Goal: Task Accomplishment & Management: Use online tool/utility

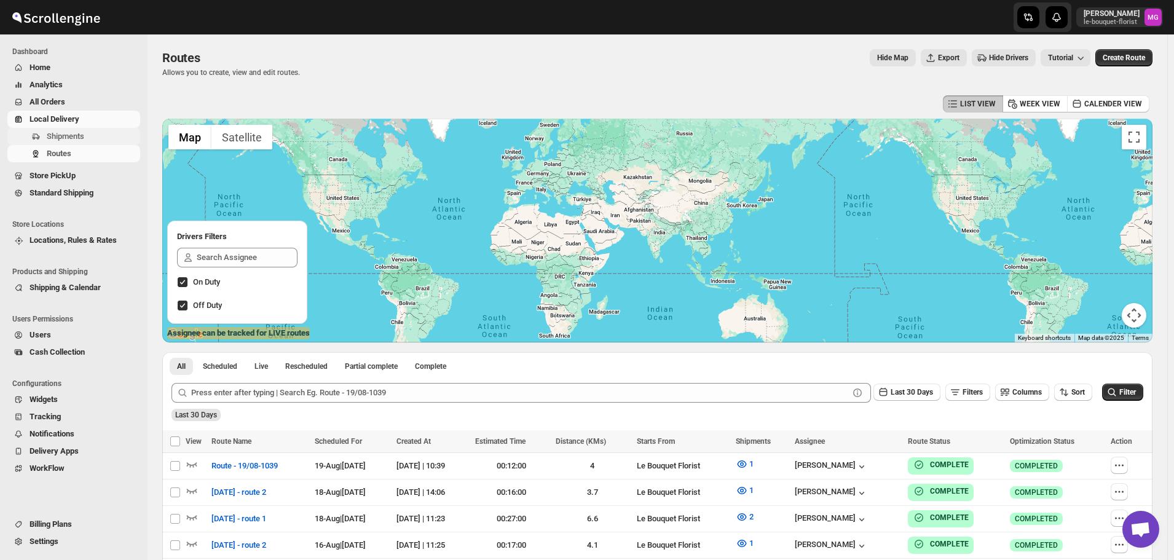
click at [61, 135] on span "Shipments" at bounding box center [65, 135] width 37 height 9
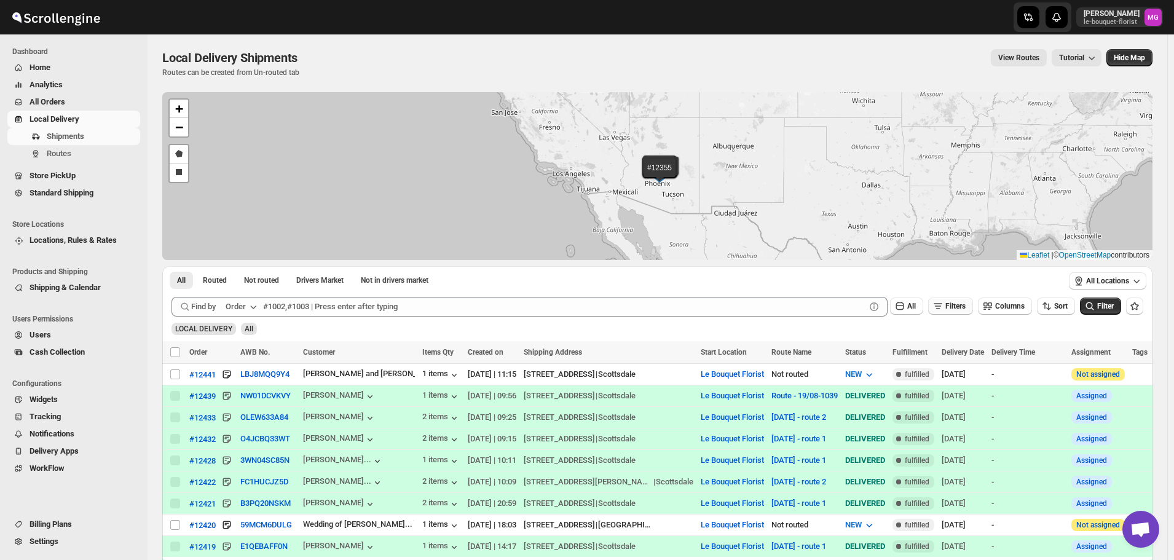
click at [965, 310] on span "Filters" at bounding box center [955, 306] width 20 height 9
click at [962, 360] on button "Add Filter" at bounding box center [955, 354] width 57 height 17
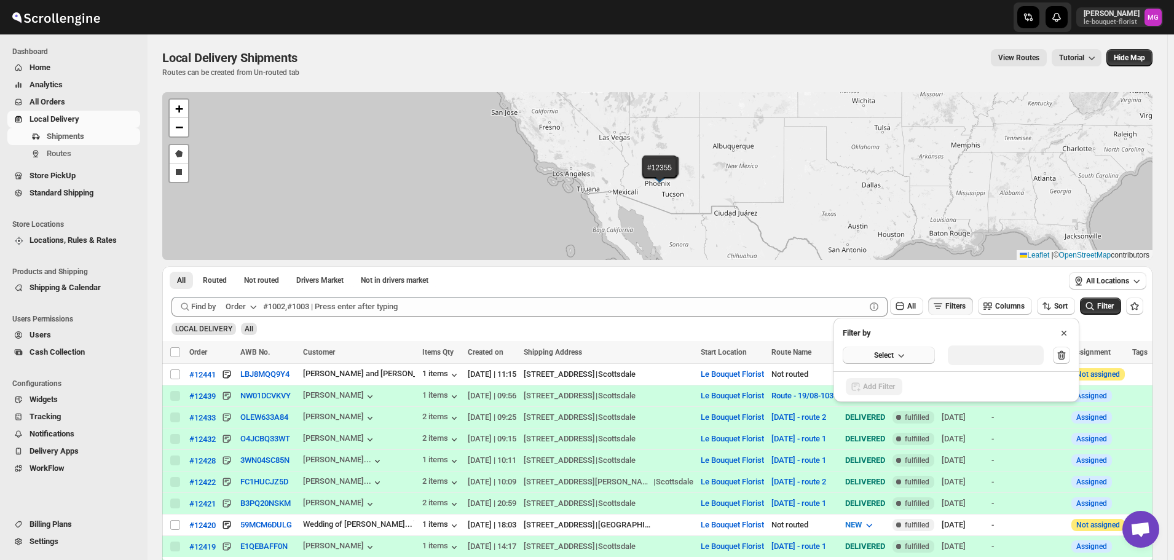
click at [913, 362] on button "Select" at bounding box center [888, 355] width 92 height 17
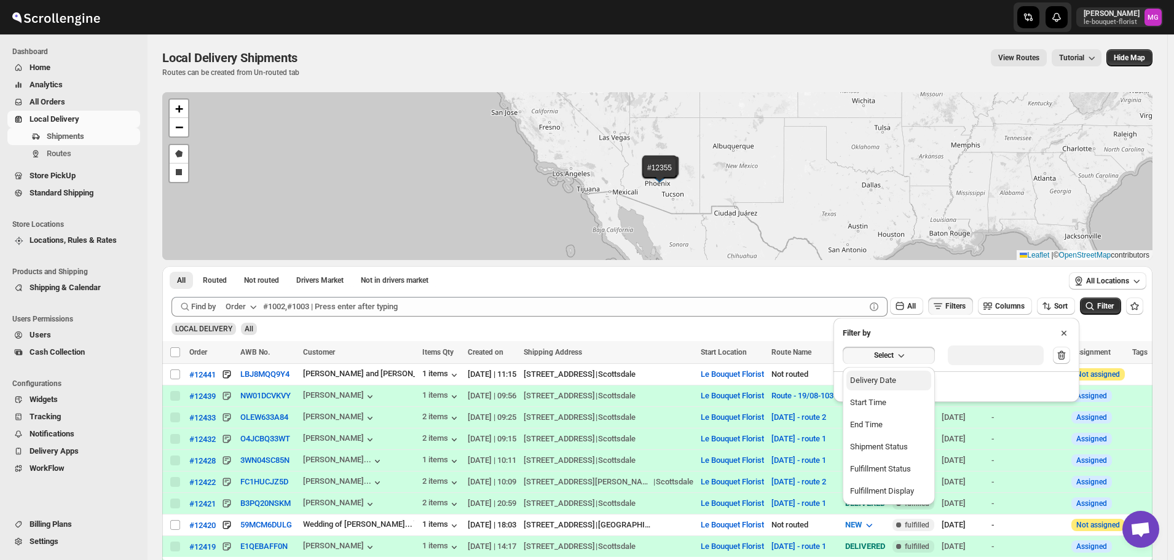
click at [884, 380] on div "Delivery Date" at bounding box center [873, 380] width 46 height 12
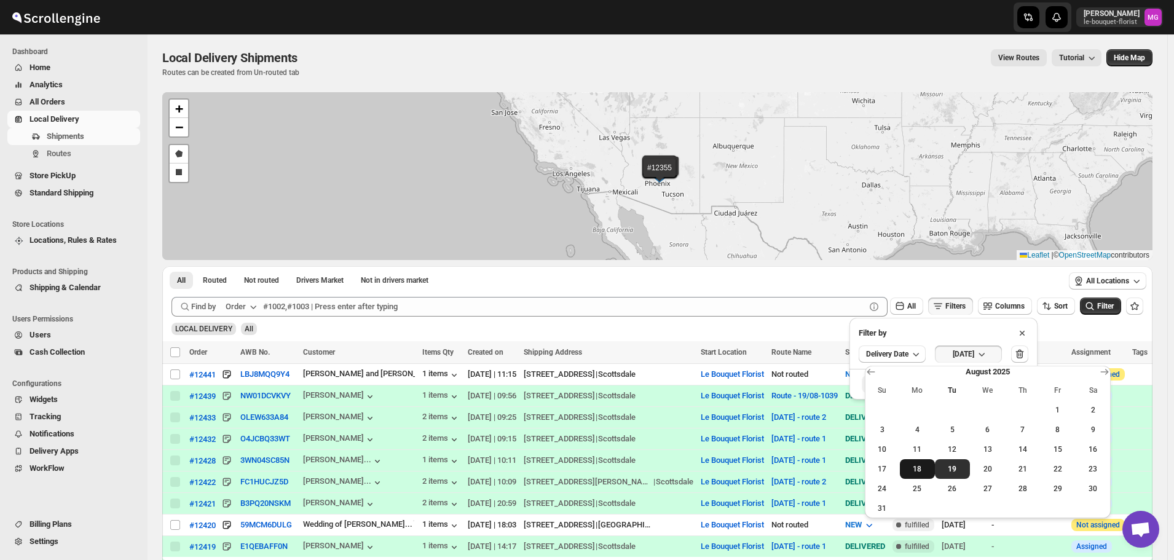
click at [925, 469] on span "18" at bounding box center [916, 469] width 25 height 10
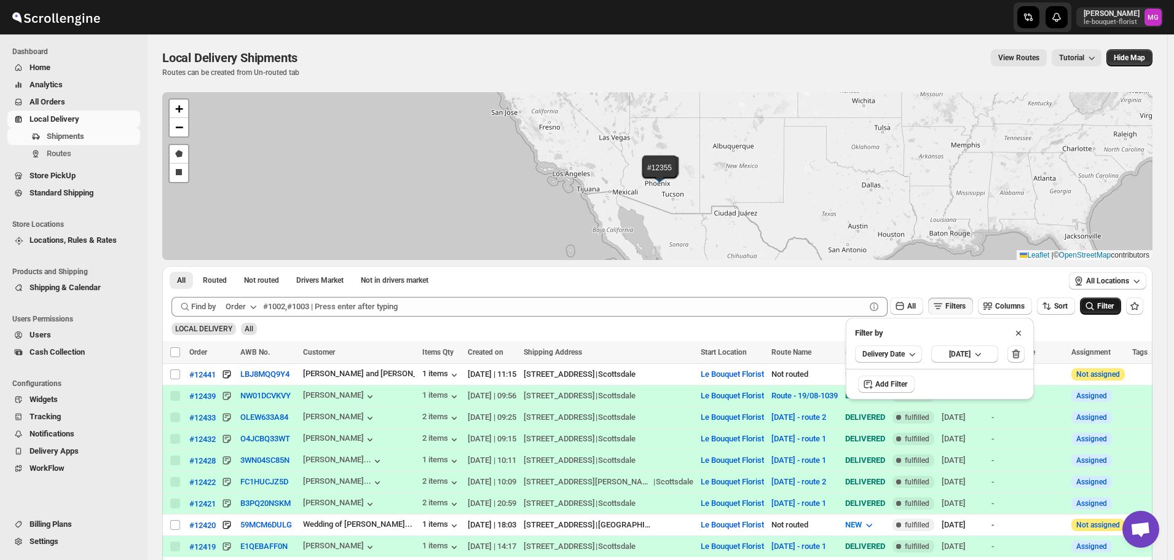
click at [1113, 305] on span "Filter" at bounding box center [1105, 306] width 17 height 9
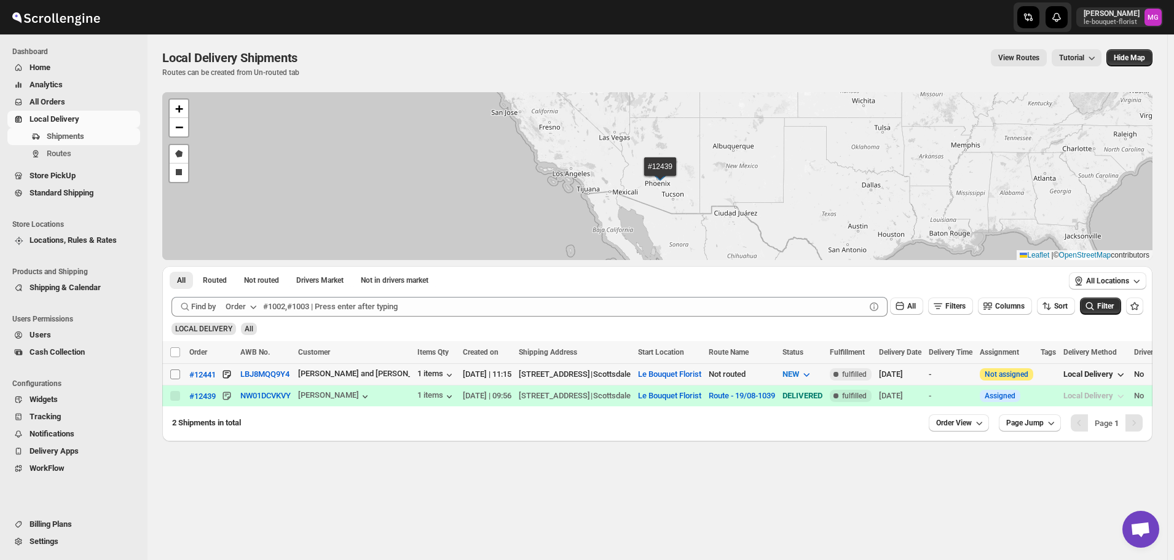
click at [177, 371] on input "Select shipment" at bounding box center [175, 374] width 10 height 10
checkbox input "true"
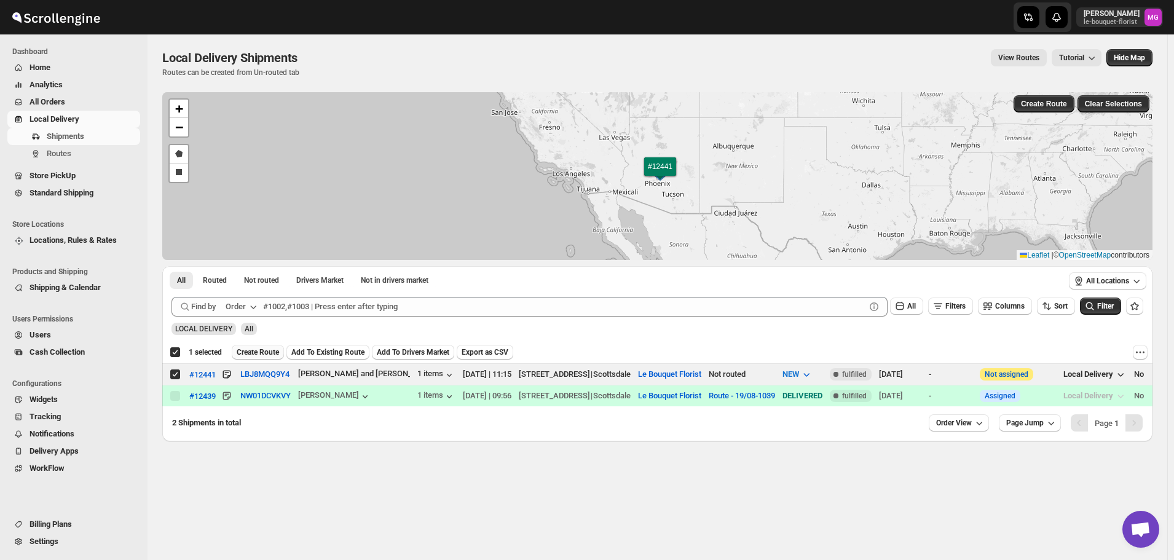
click at [267, 348] on span "Create Route" at bounding box center [258, 352] width 42 height 10
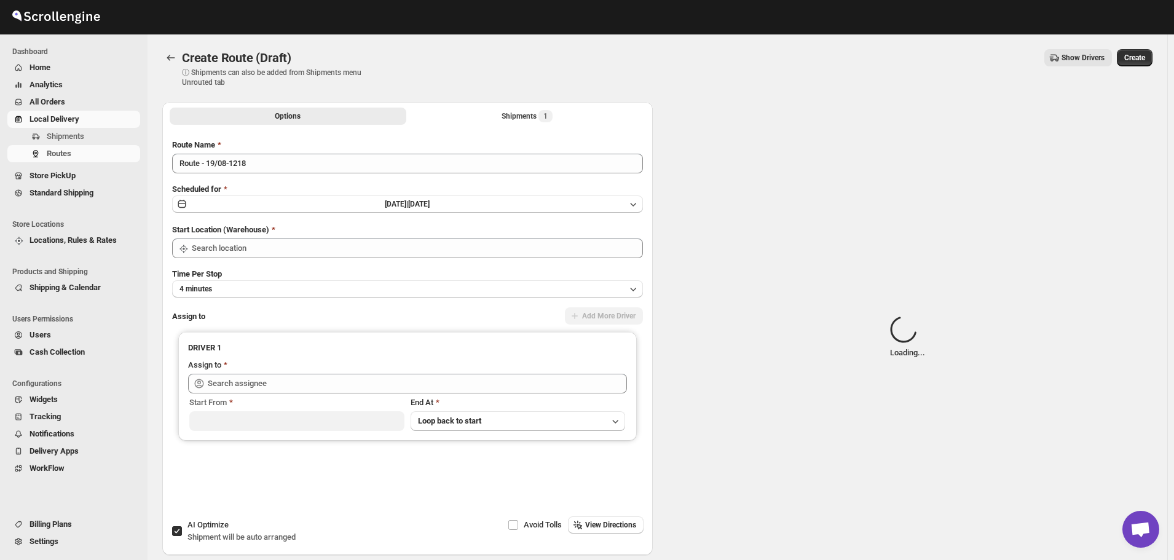
type input "Le Bouquet Florist"
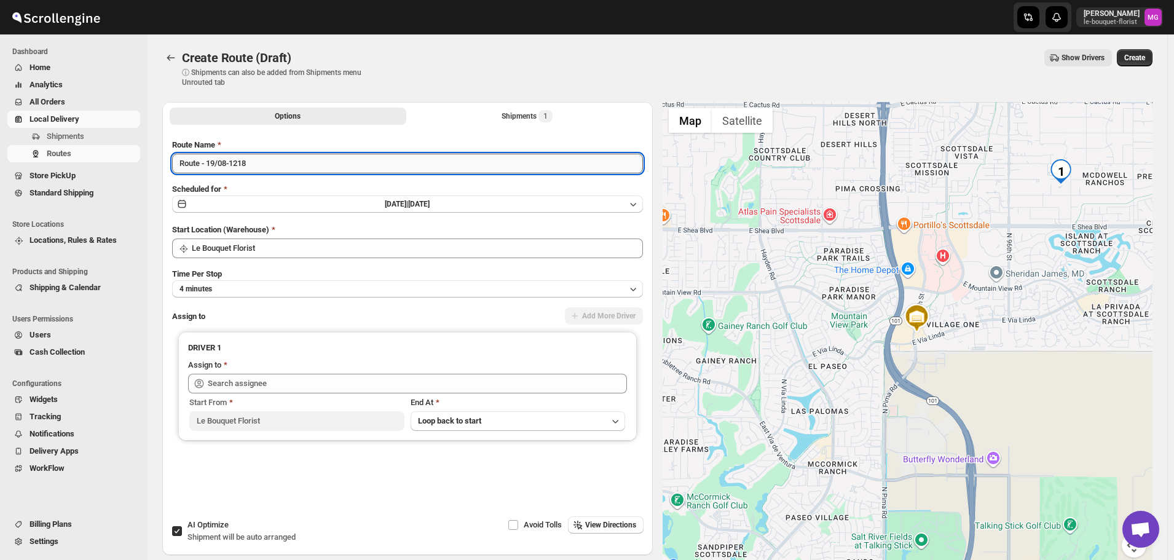
click at [323, 165] on input "Route - 19/08-1218" at bounding box center [407, 164] width 471 height 20
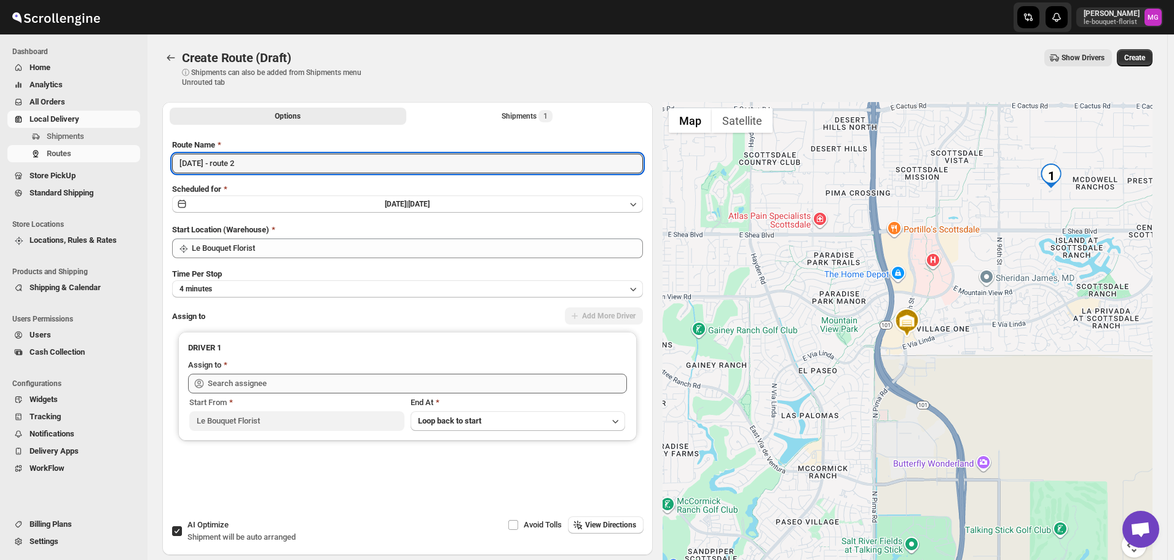
type input "August 19 - route 2"
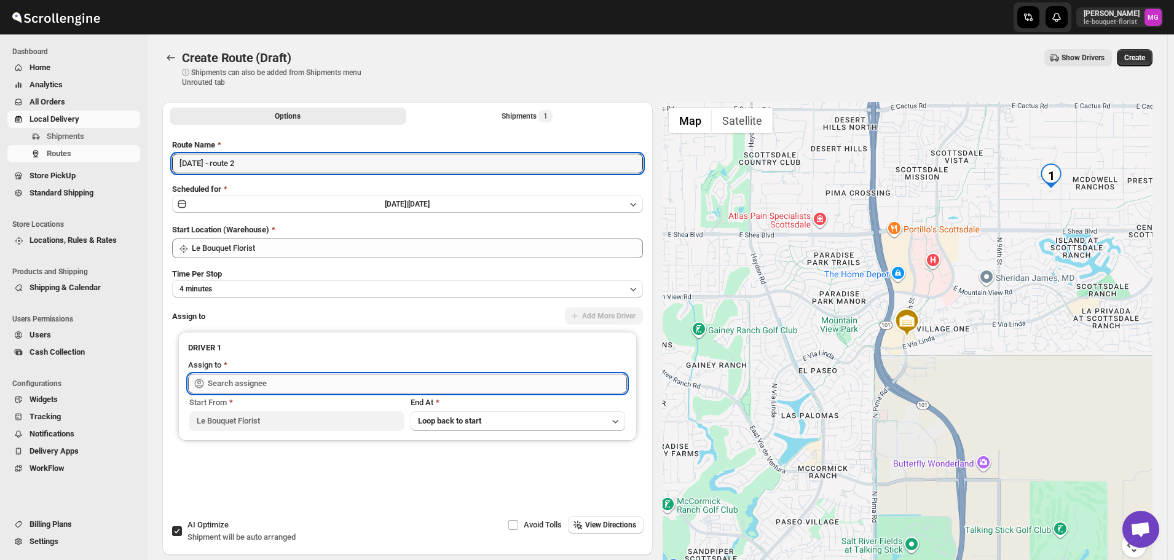
click at [242, 376] on input "text" at bounding box center [417, 384] width 419 height 20
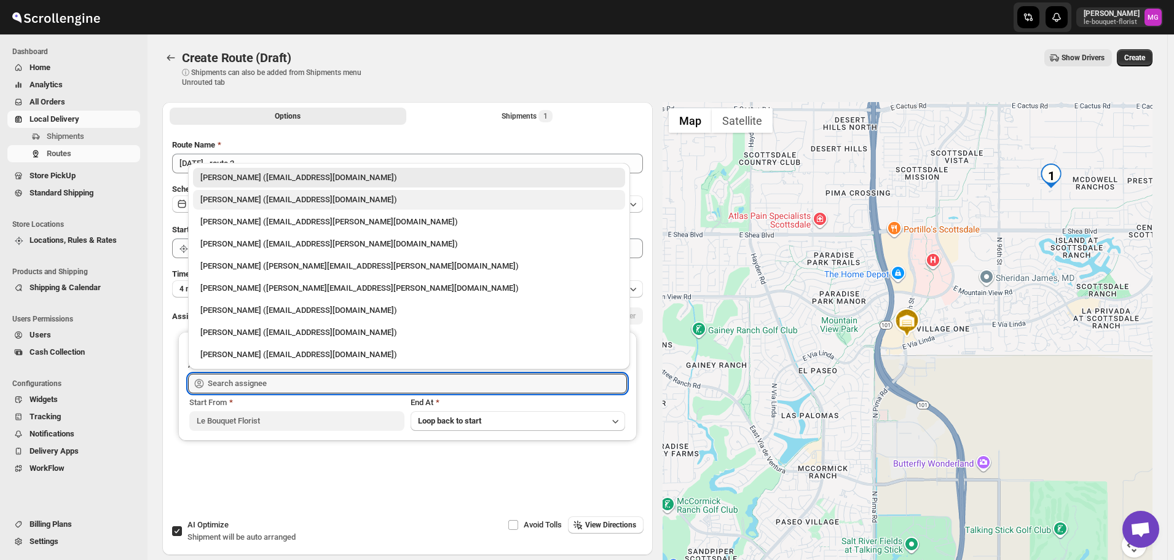
click at [268, 203] on div "Olivia Trott (oetrott@gmail.com)" at bounding box center [408, 200] width 417 height 12
type input "Olivia Trott (oetrott@gmail.com)"
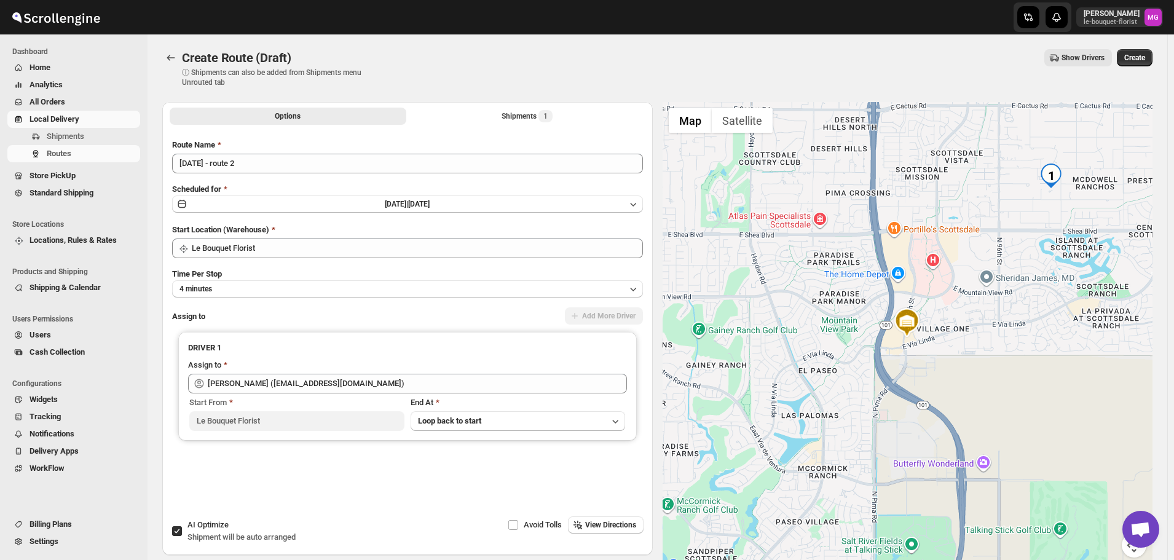
click at [206, 528] on span "AI Optimize" at bounding box center [207, 524] width 41 height 9
click at [182, 528] on input "AI Optimize Shipment will be auto arranged" at bounding box center [177, 531] width 10 height 10
checkbox input "false"
click at [1141, 59] on span "Create" at bounding box center [1134, 58] width 21 height 10
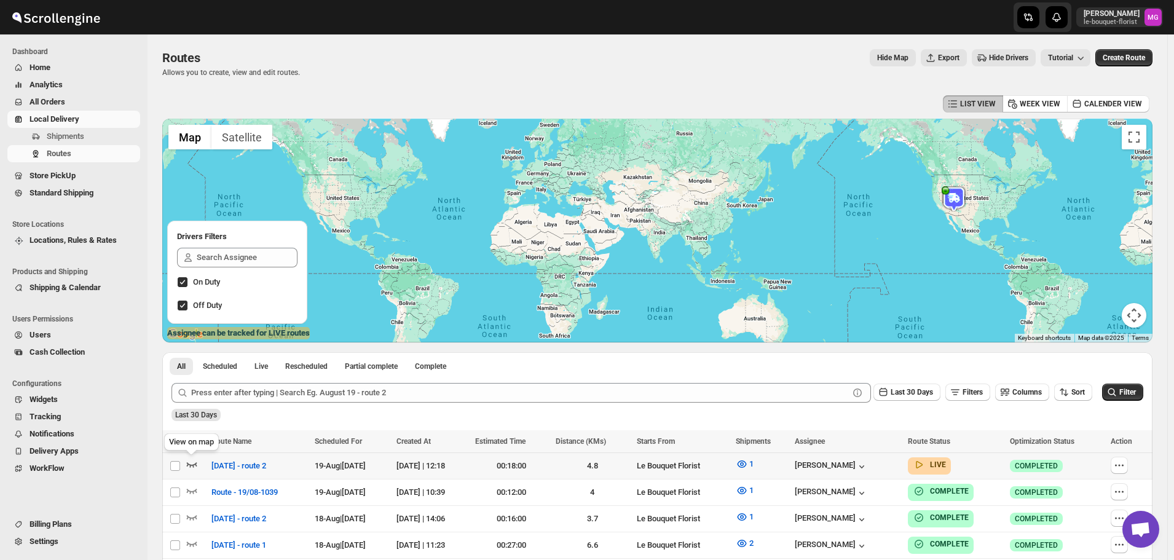
click at [192, 464] on icon "button" at bounding box center [192, 464] width 12 height 12
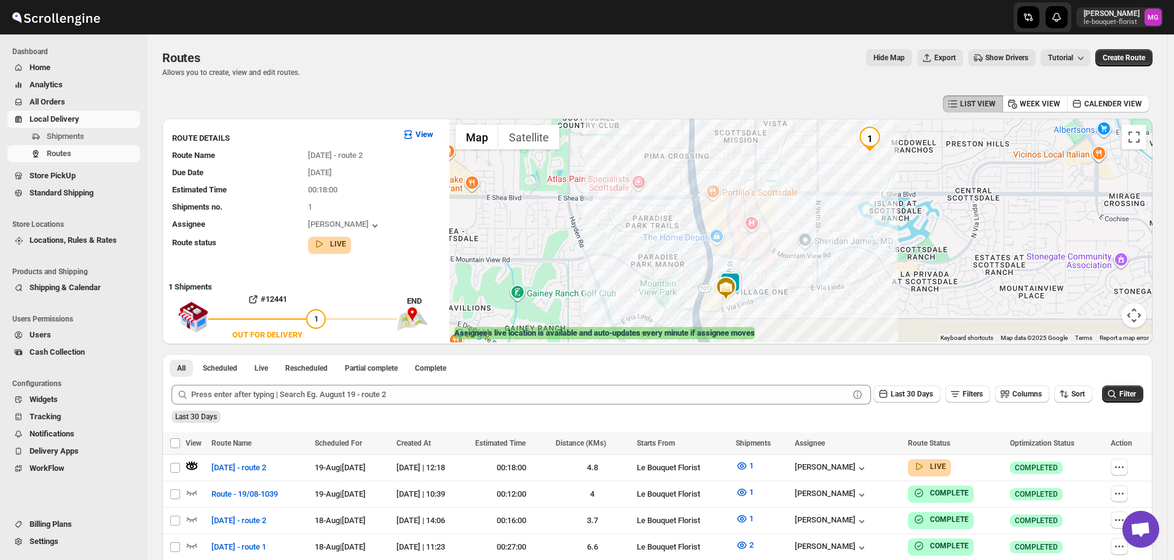
click at [738, 276] on img at bounding box center [725, 288] width 25 height 25
click at [742, 280] on img at bounding box center [730, 284] width 25 height 25
click at [765, 235] on button "Close" at bounding box center [749, 246] width 29 height 29
